Goal: Task Accomplishment & Management: Use online tool/utility

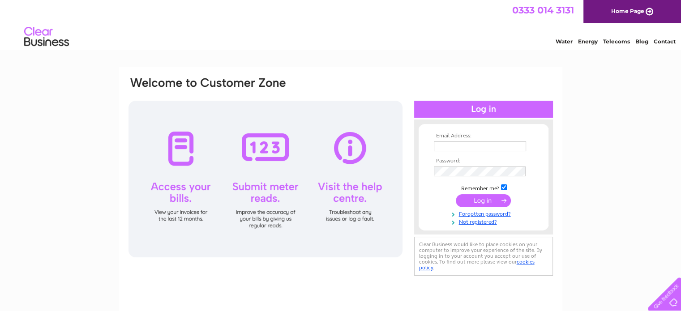
type input "[EMAIL_ADDRESS][DOMAIN_NAME]"
click at [479, 198] on input "submit" at bounding box center [483, 200] width 55 height 13
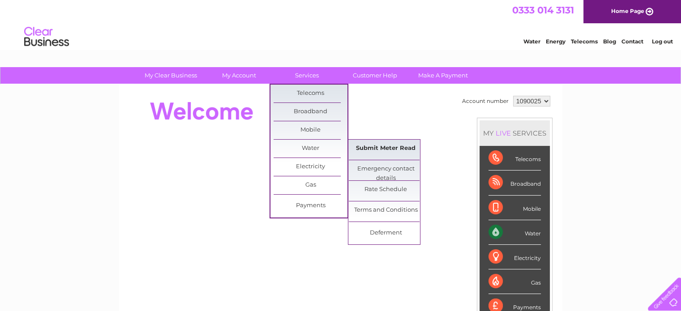
click at [386, 147] on link "Submit Meter Read" at bounding box center [386, 149] width 74 height 18
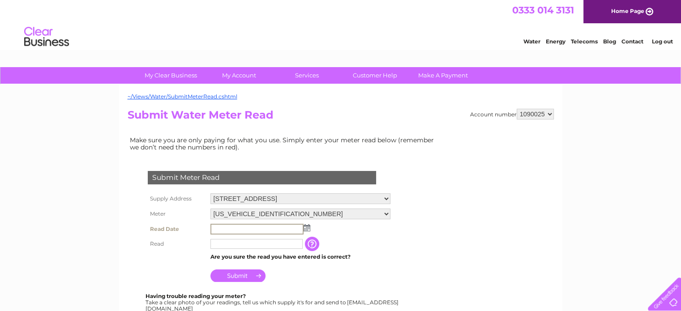
click at [230, 227] on input "text" at bounding box center [257, 229] width 93 height 11
click at [308, 226] on img at bounding box center [306, 227] width 7 height 7
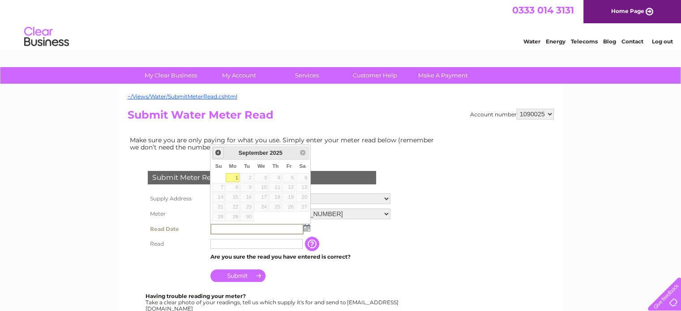
click at [219, 153] on span "Prev" at bounding box center [218, 152] width 7 height 7
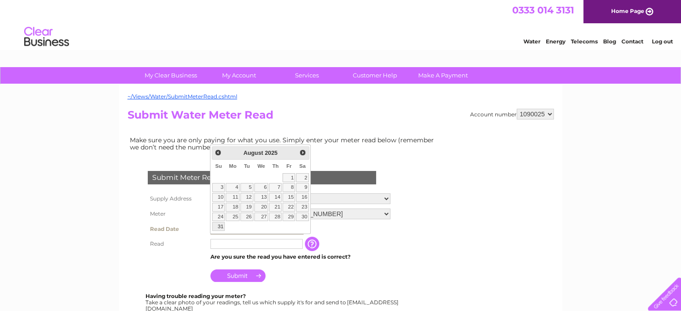
click at [219, 224] on link "31" at bounding box center [218, 226] width 13 height 9
type input "2025/08/31"
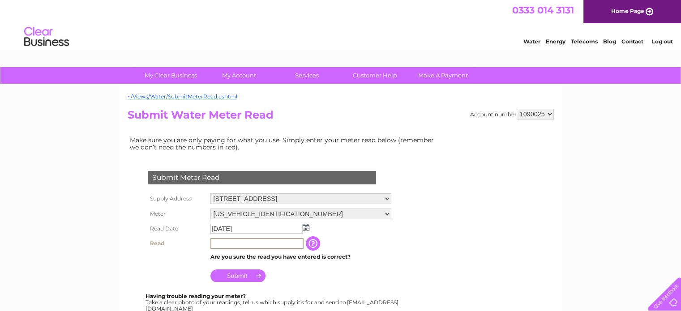
click at [220, 247] on input "text" at bounding box center [257, 243] width 93 height 11
type input "04743"
click at [226, 272] on input "Submit" at bounding box center [238, 275] width 55 height 13
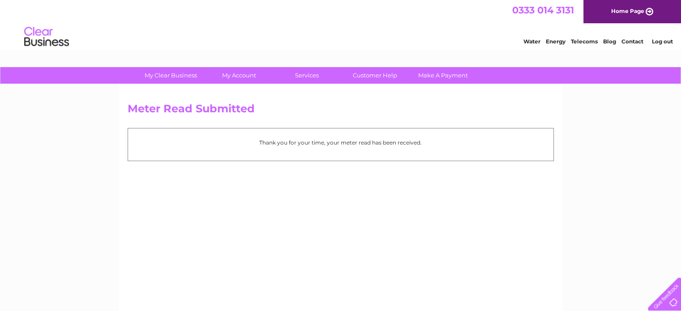
click at [632, 40] on link "Contact" at bounding box center [633, 41] width 22 height 7
